Goal: Task Accomplishment & Management: Use online tool/utility

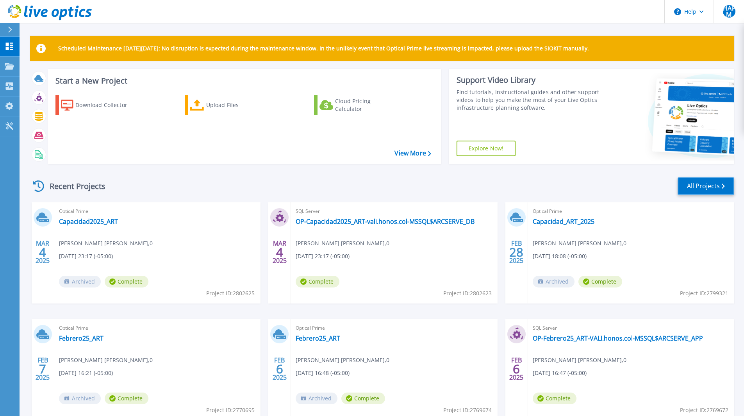
click at [710, 183] on link "All Projects" at bounding box center [706, 186] width 57 height 18
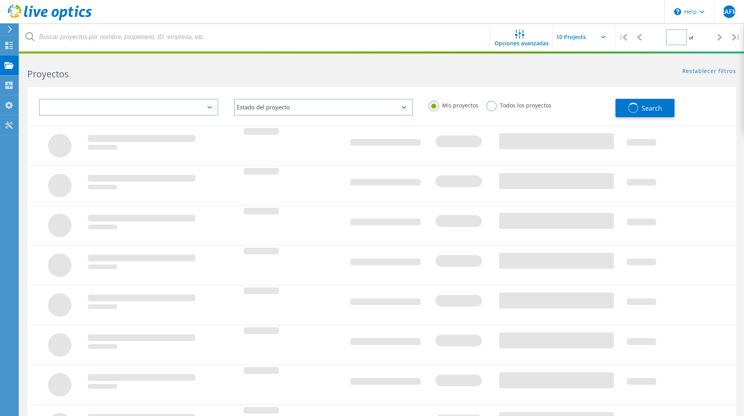
type input "1"
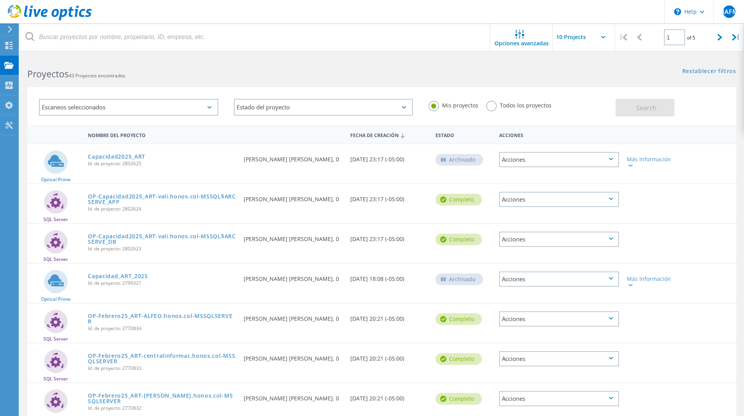
click at [9, 28] on icon at bounding box center [10, 29] width 6 height 7
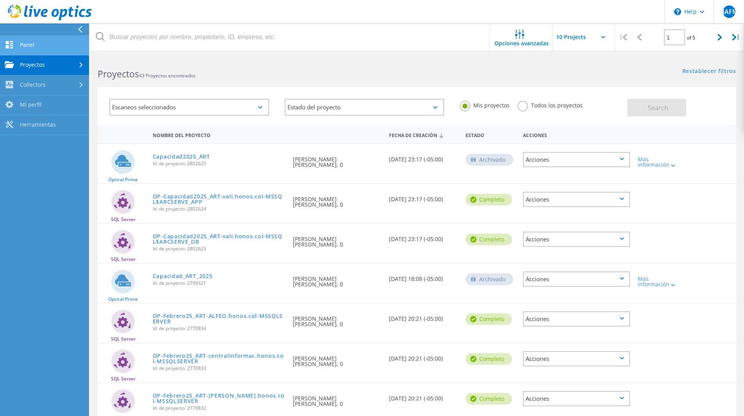
click at [20, 43] on link "Panel" at bounding box center [44, 46] width 89 height 20
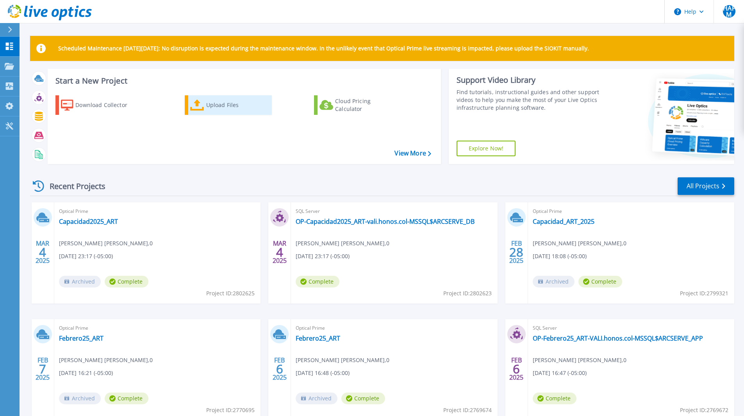
click at [216, 100] on div "Upload Files" at bounding box center [237, 105] width 63 height 16
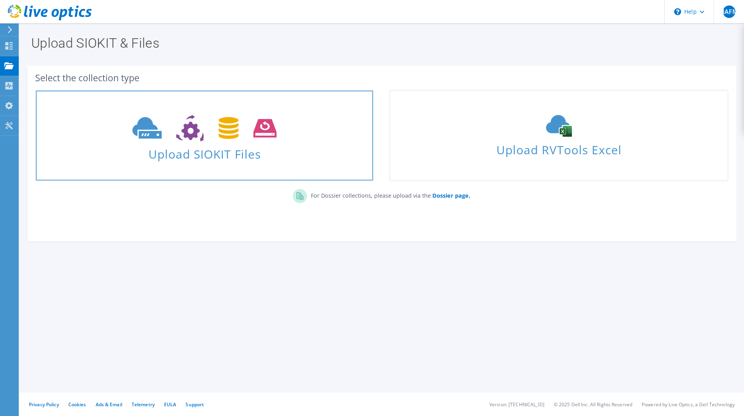
click at [200, 156] on span "Upload SIOKIT Files" at bounding box center [204, 151] width 337 height 17
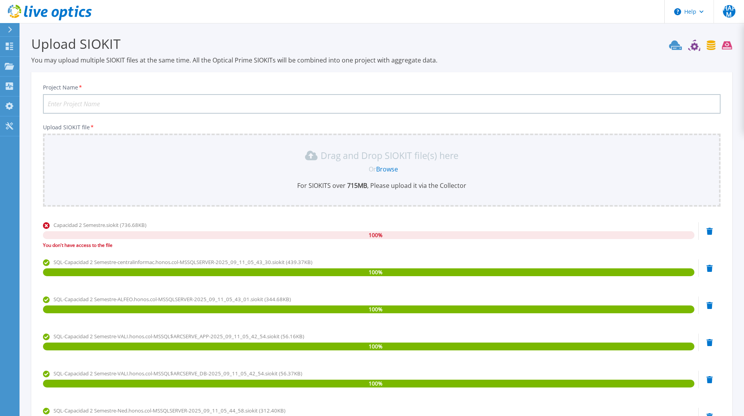
click at [78, 104] on input "Project Name *" at bounding box center [382, 104] width 678 height 20
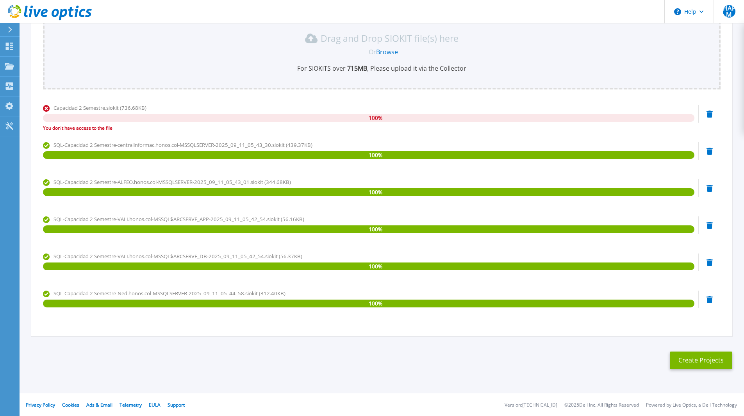
scroll to position [118, 0]
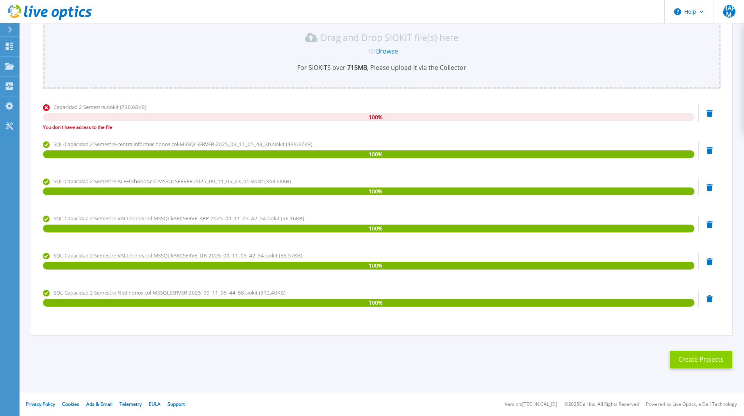
type input "Capacidad 2 Semestre ART"
click at [714, 361] on button "Create Projects" at bounding box center [701, 360] width 63 height 18
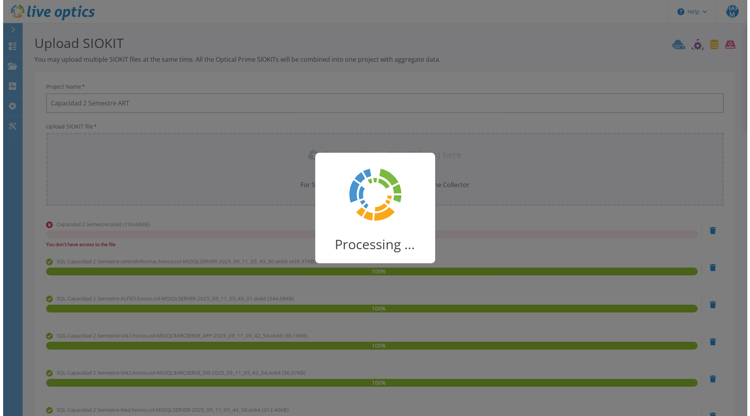
scroll to position [0, 0]
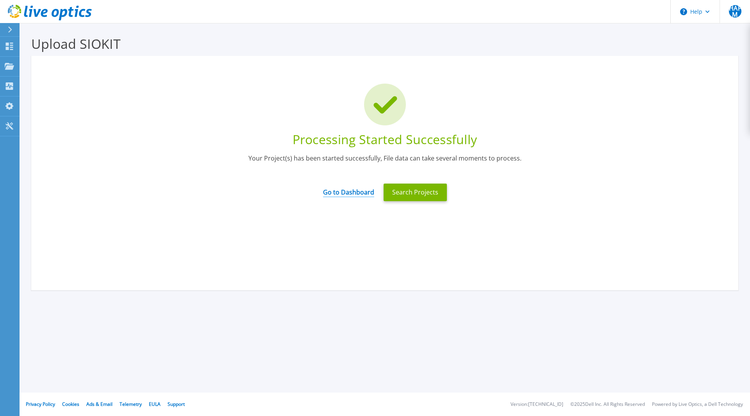
click at [346, 193] on link "Go to Dashboard" at bounding box center [348, 189] width 51 height 15
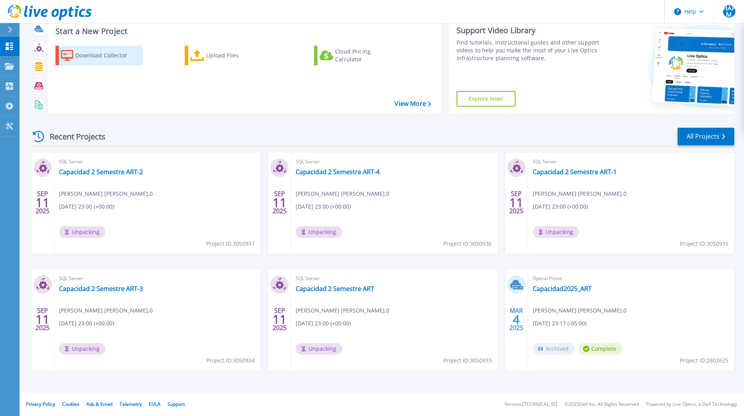
scroll to position [11, 0]
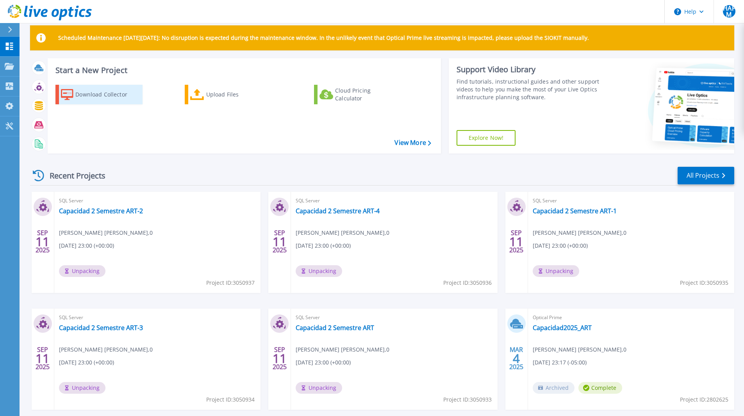
click at [109, 96] on div "Download Collector" at bounding box center [106, 95] width 63 height 16
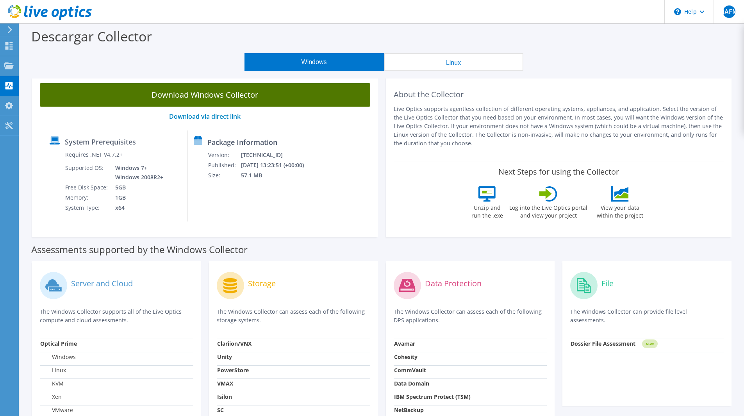
click at [173, 96] on link "Download Windows Collector" at bounding box center [205, 94] width 330 height 23
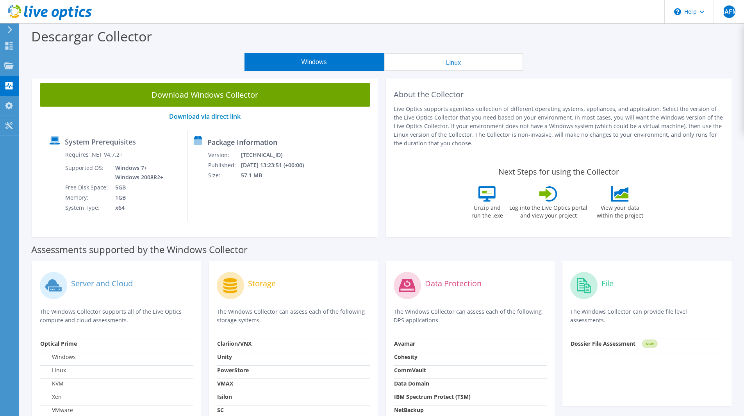
click at [9, 28] on icon at bounding box center [10, 29] width 6 height 7
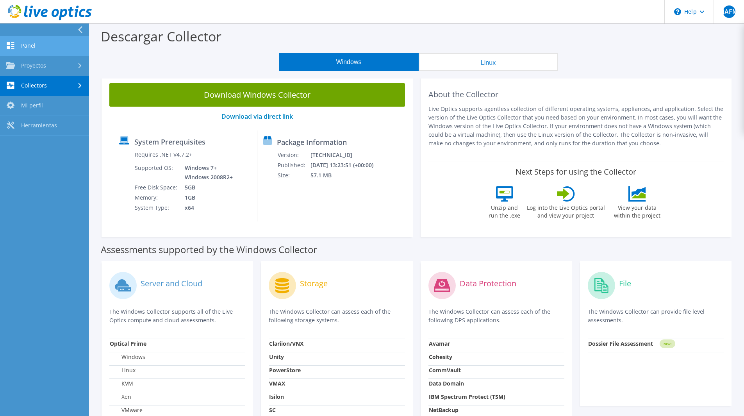
click at [36, 41] on link "Panel" at bounding box center [44, 46] width 89 height 20
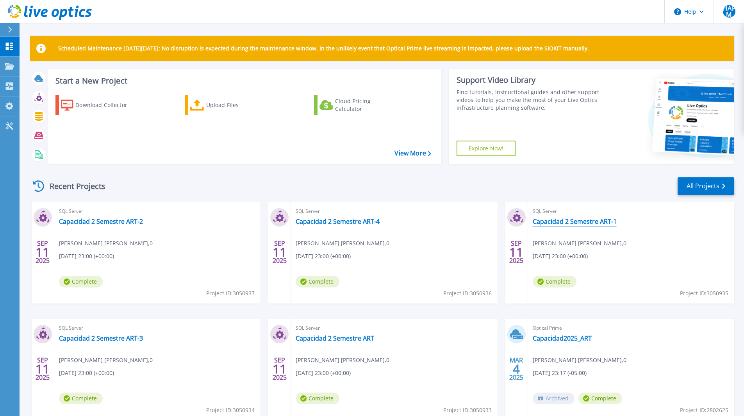
click at [569, 219] on link "Capacidad 2 Semestre ART-1" at bounding box center [575, 222] width 84 height 8
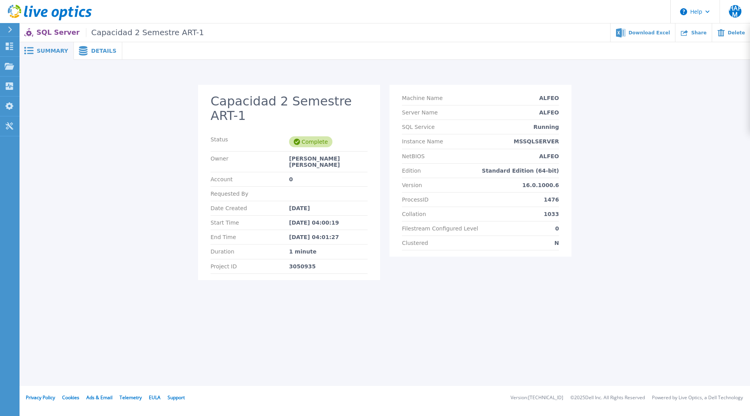
click at [93, 54] on span "Details" at bounding box center [103, 50] width 25 height 5
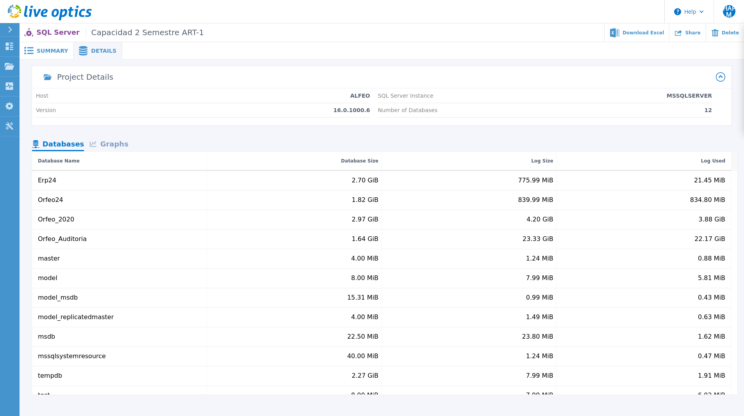
click at [51, 52] on span "Summary" at bounding box center [52, 50] width 31 height 5
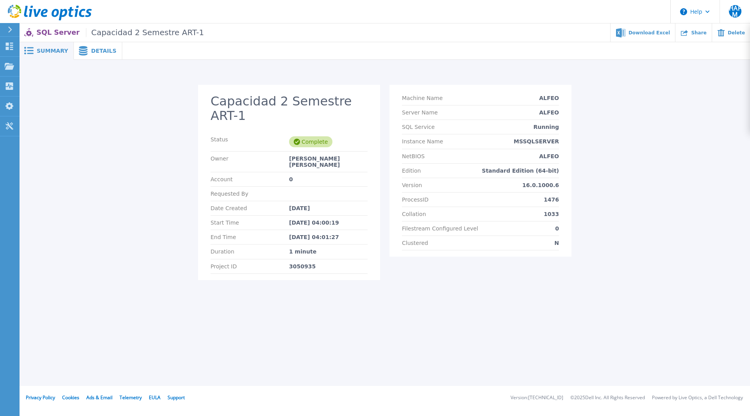
click at [26, 12] on icon at bounding box center [26, 11] width 4 height 11
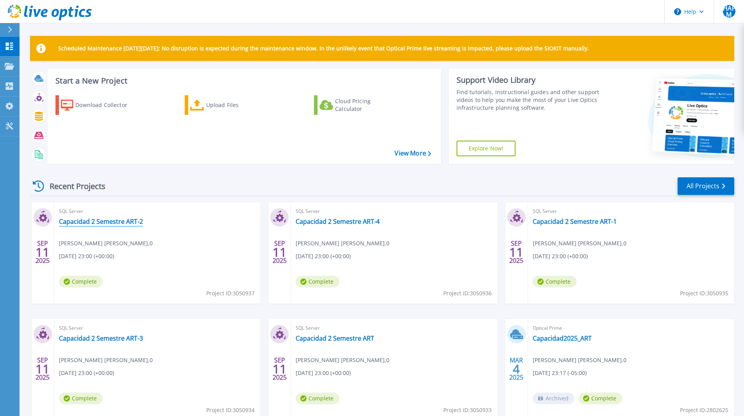
click at [69, 222] on link "Capacidad 2 Semestre ART-2" at bounding box center [101, 222] width 84 height 8
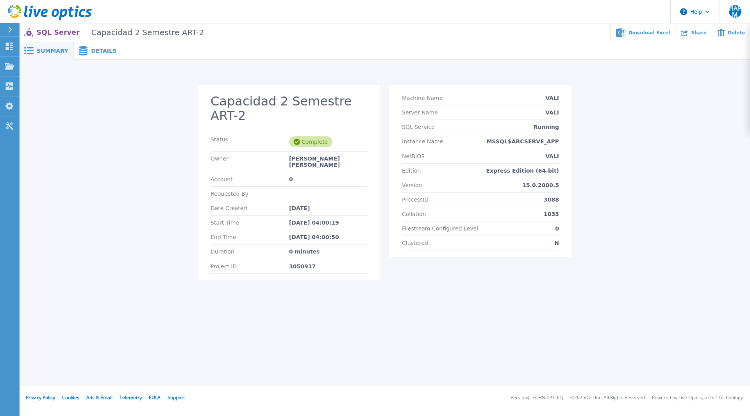
click at [91, 52] on span "Details" at bounding box center [103, 50] width 25 height 5
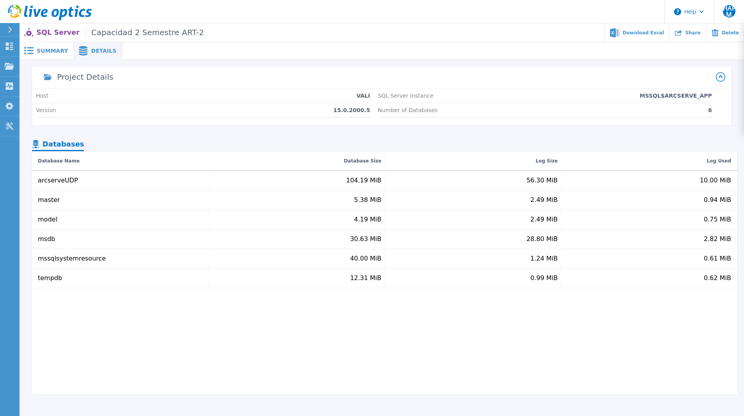
click at [10, 27] on icon at bounding box center [10, 30] width 4 height 6
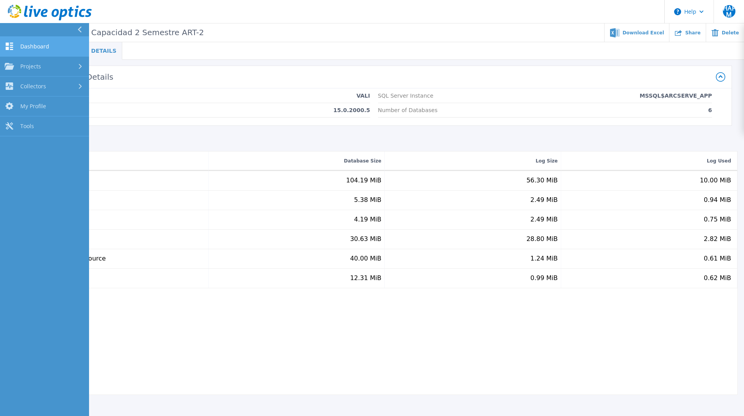
click at [30, 45] on span "Dashboard" at bounding box center [34, 46] width 29 height 7
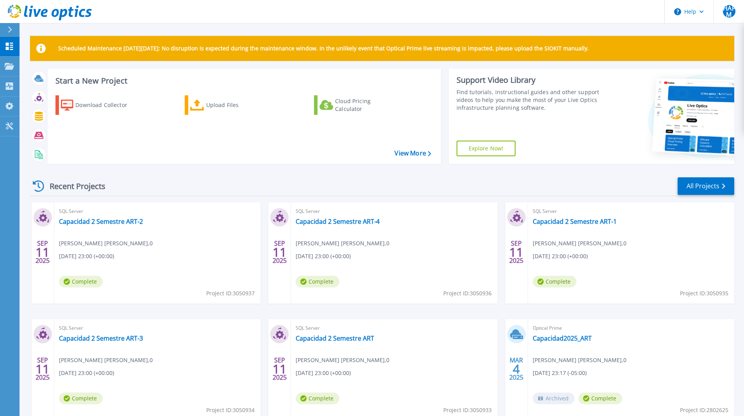
scroll to position [39, 0]
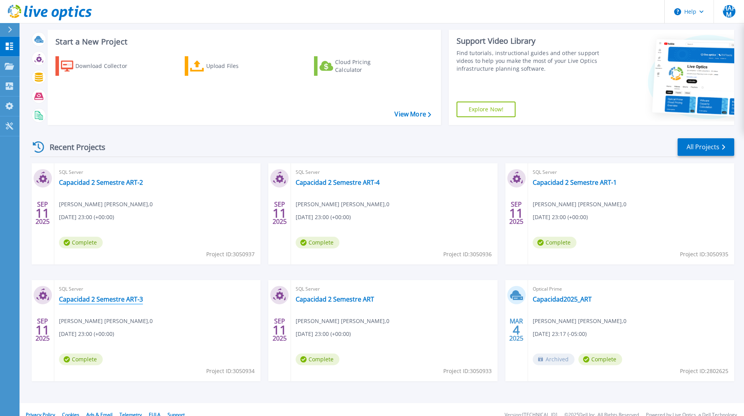
click at [91, 300] on link "Capacidad 2 Semestre ART-3" at bounding box center [101, 299] width 84 height 8
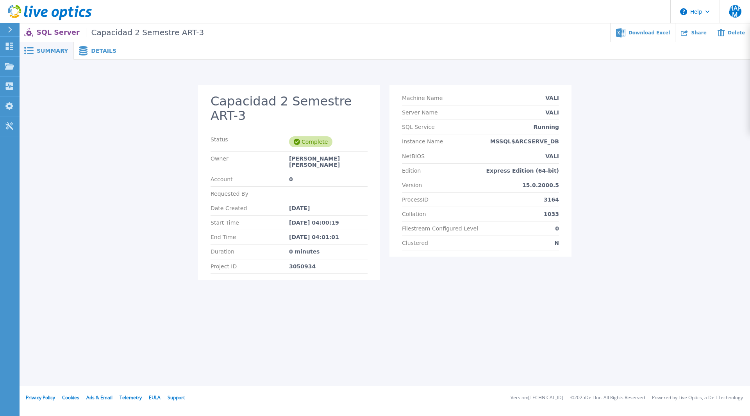
click at [14, 13] on icon at bounding box center [50, 13] width 84 height 16
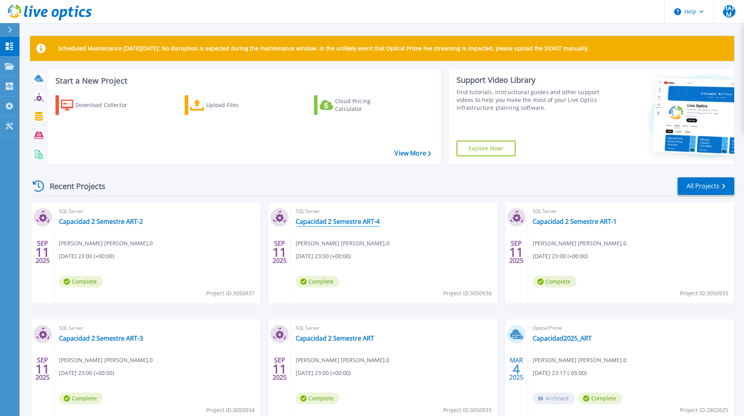
click at [355, 221] on link "Capacidad 2 Semestre ART-4" at bounding box center [338, 222] width 84 height 8
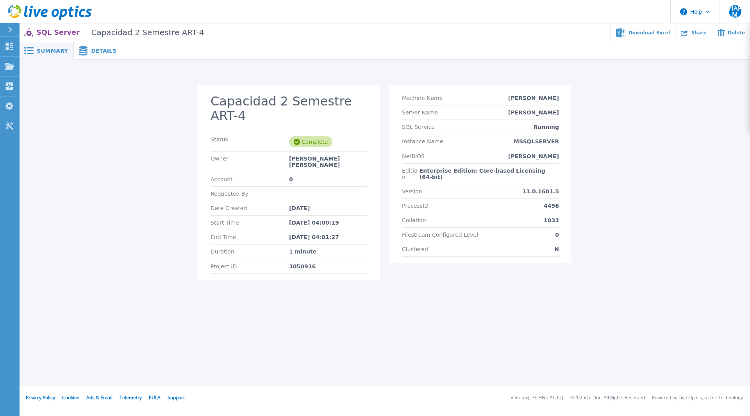
click at [11, 12] on icon at bounding box center [11, 11] width 2 height 4
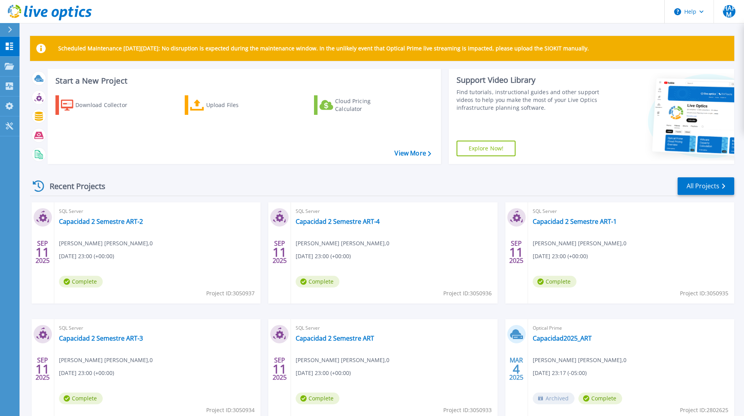
scroll to position [39, 0]
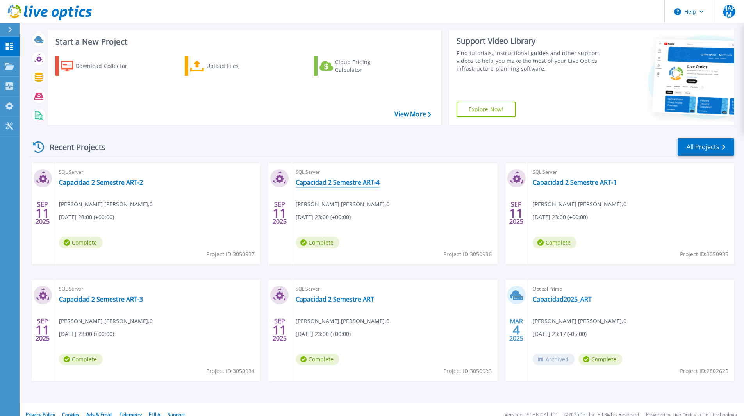
click at [366, 184] on link "Capacidad 2 Semestre ART-4" at bounding box center [338, 183] width 84 height 8
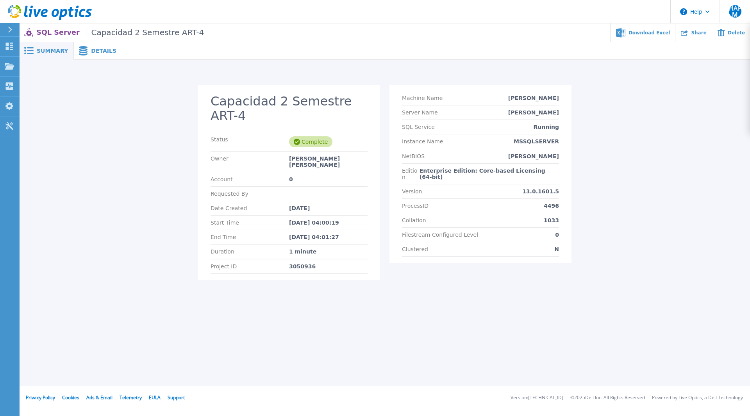
click at [101, 52] on span "Details" at bounding box center [103, 50] width 25 height 5
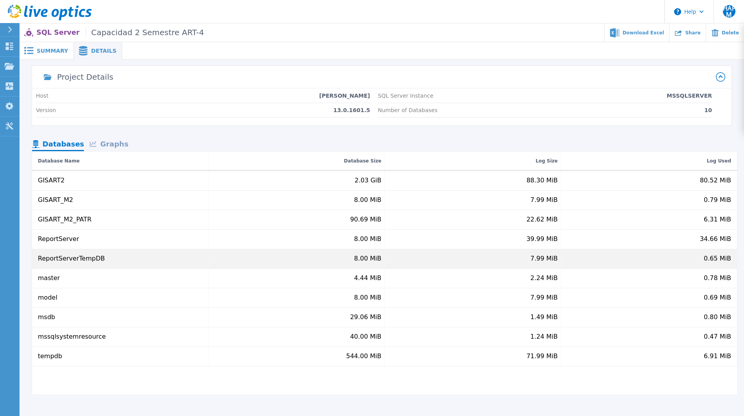
scroll to position [38, 0]
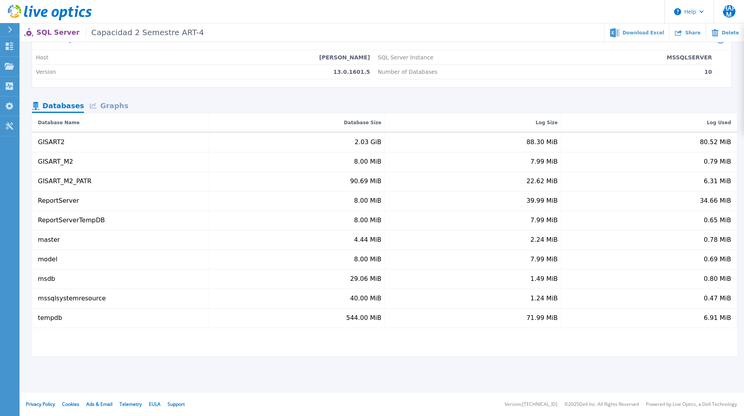
click at [16, 11] on icon at bounding box center [50, 13] width 84 height 16
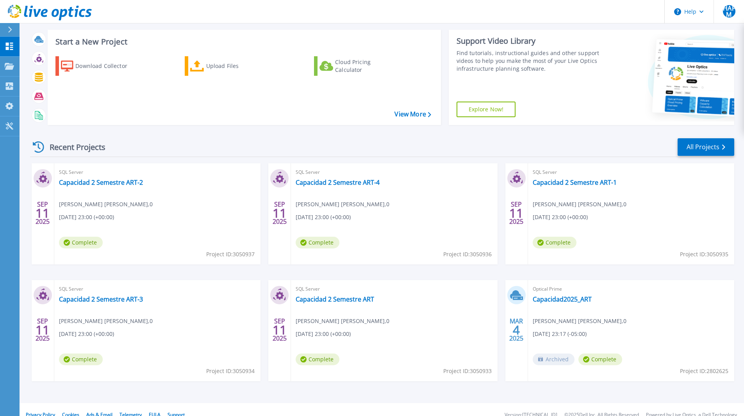
scroll to position [50, 0]
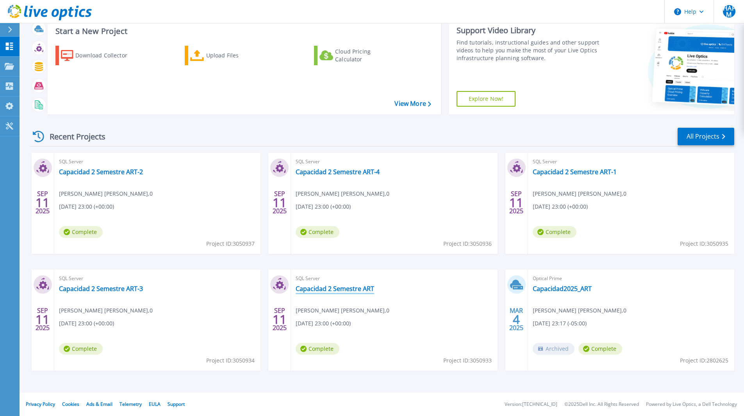
click at [334, 291] on link "Capacidad 2 Semestre ART" at bounding box center [335, 289] width 79 height 8
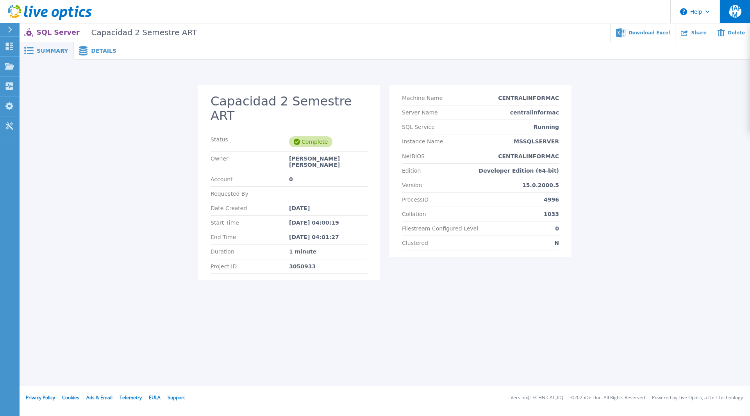
click at [741, 11] on span "HAFM" at bounding box center [735, 11] width 13 height 13
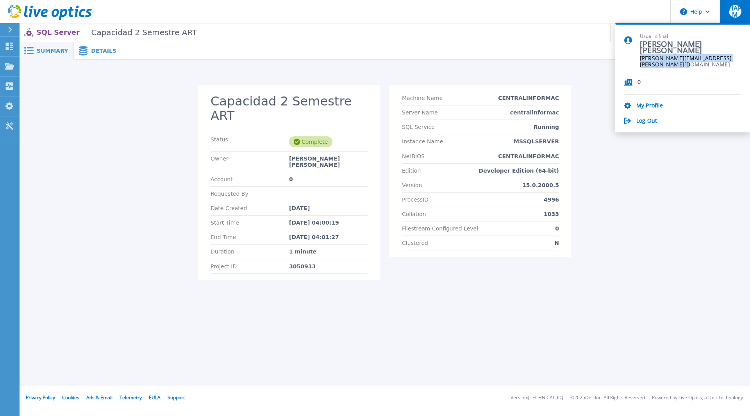
drag, startPoint x: 667, startPoint y: 65, endPoint x: 637, endPoint y: 59, distance: 30.7
click at [637, 59] on div "Usuario final [PERSON_NAME] Miranda [EMAIL_ADDRESS][PERSON_NAME][DOMAIN_NAME]" at bounding box center [682, 52] width 117 height 38
copy span "[PERSON_NAME][EMAIL_ADDRESS][PERSON_NAME][DOMAIN_NAME]"
